Goal: Information Seeking & Learning: Learn about a topic

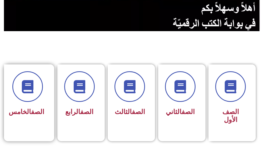
scroll to position [105, 0]
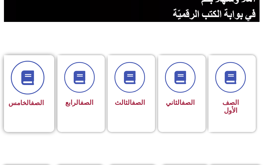
click at [34, 89] on span at bounding box center [28, 78] width 34 height 34
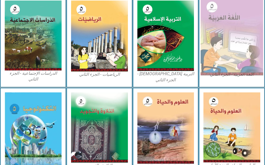
scroll to position [310, 0]
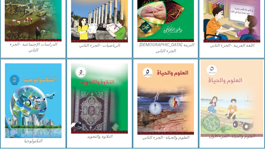
click at [232, 72] on img at bounding box center [232, 98] width 62 height 77
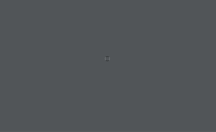
scroll to position [0, 10]
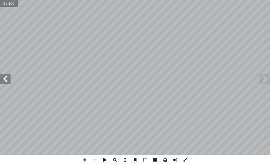
click at [6, 77] on span at bounding box center [5, 78] width 11 height 11
click at [2, 78] on span at bounding box center [5, 78] width 11 height 11
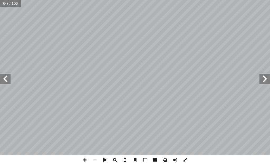
click at [2, 80] on span at bounding box center [5, 78] width 11 height 11
click at [0, 78] on span at bounding box center [5, 78] width 11 height 11
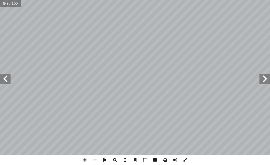
click at [0, 77] on span at bounding box center [5, 78] width 11 height 11
click at [0, 78] on span at bounding box center [5, 78] width 11 height 11
click at [7, 77] on span at bounding box center [5, 78] width 11 height 11
click at [85, 158] on span at bounding box center [85, 160] width 10 height 10
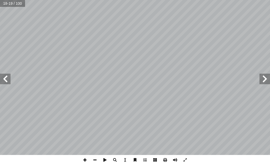
drag, startPoint x: 84, startPoint y: 158, endPoint x: 83, endPoint y: 155, distance: 3.3
click at [84, 157] on span at bounding box center [85, 160] width 10 height 10
click at [154, 36] on html "الصفحة الرئيسية الصف الأول الصف الثاني الصف الثالث الصف الرابع الصف الخامس الصف…" at bounding box center [135, 18] width 270 height 36
click at [93, 158] on span at bounding box center [95, 160] width 10 height 10
click at [84, 158] on span at bounding box center [85, 160] width 10 height 10
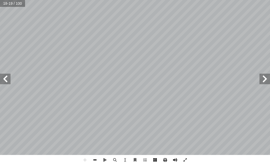
click at [94, 156] on span at bounding box center [95, 160] width 10 height 10
click at [83, 159] on span at bounding box center [85, 160] width 10 height 10
click at [1, 85] on div "١ 4 ة. ّ ة بكتيري ّ ة جاهزة لخلي ّ مي شريحة مجهري ّ عل ُ د بمساعدة م ِ شاه أ ا …" at bounding box center [135, 77] width 270 height 155
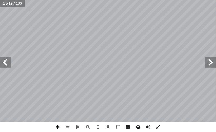
click at [58, 125] on span at bounding box center [58, 127] width 10 height 10
click at [69, 125] on span at bounding box center [68, 127] width 10 height 10
click at [5, 60] on span at bounding box center [5, 62] width 11 height 11
click at [213, 65] on span at bounding box center [210, 62] width 11 height 11
click at [210, 64] on span at bounding box center [210, 62] width 11 height 11
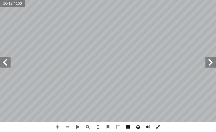
click at [6, 62] on span at bounding box center [5, 62] width 11 height 11
click at [57, 126] on span at bounding box center [58, 127] width 10 height 10
click at [70, 125] on span at bounding box center [68, 127] width 10 height 10
